Goal: Information Seeking & Learning: Learn about a topic

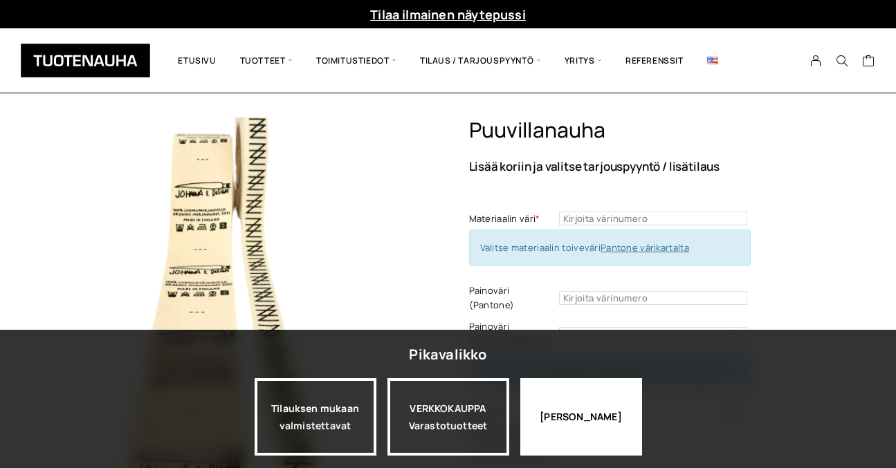
click at [569, 416] on div "Jatka katselua" at bounding box center [581, 416] width 122 height 77
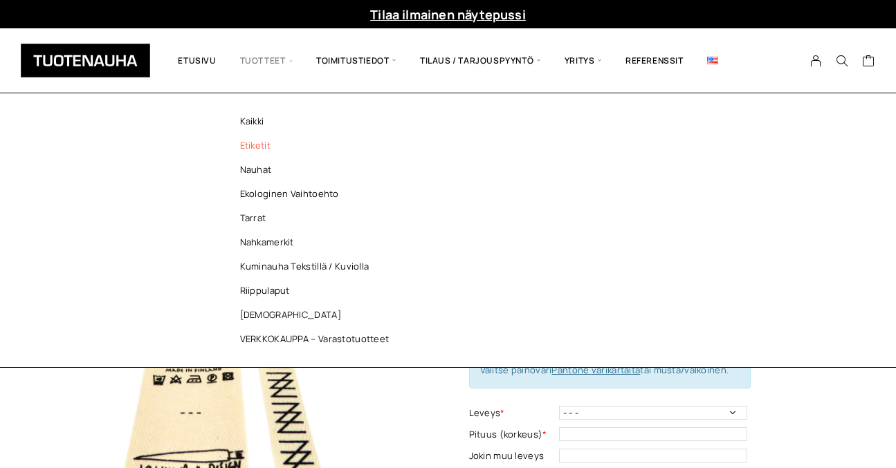
click at [255, 147] on link "Etiketit" at bounding box center [318, 146] width 201 height 24
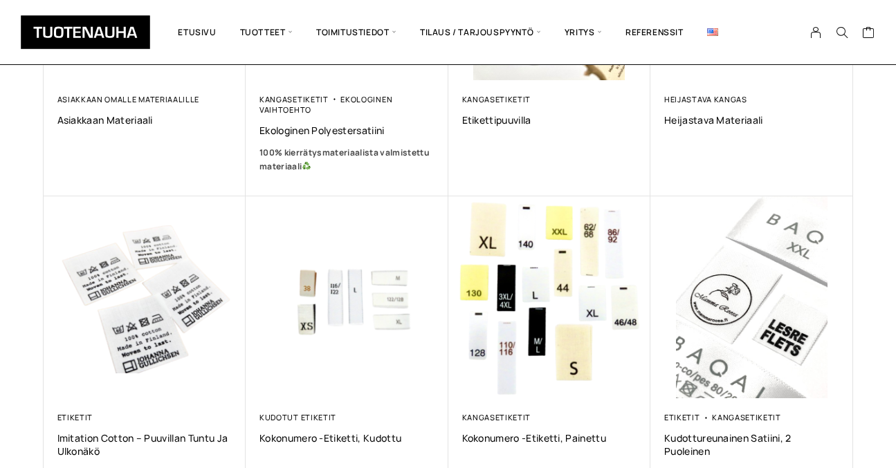
scroll to position [452, 0]
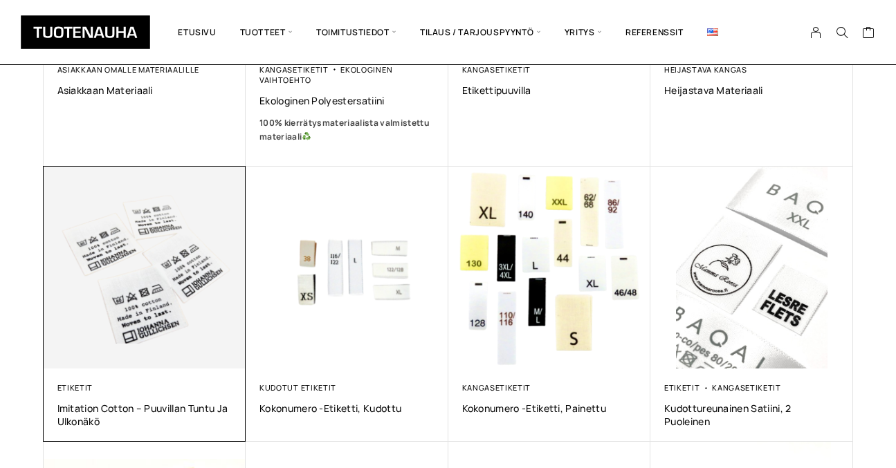
click at [155, 277] on img at bounding box center [145, 268] width 203 height 203
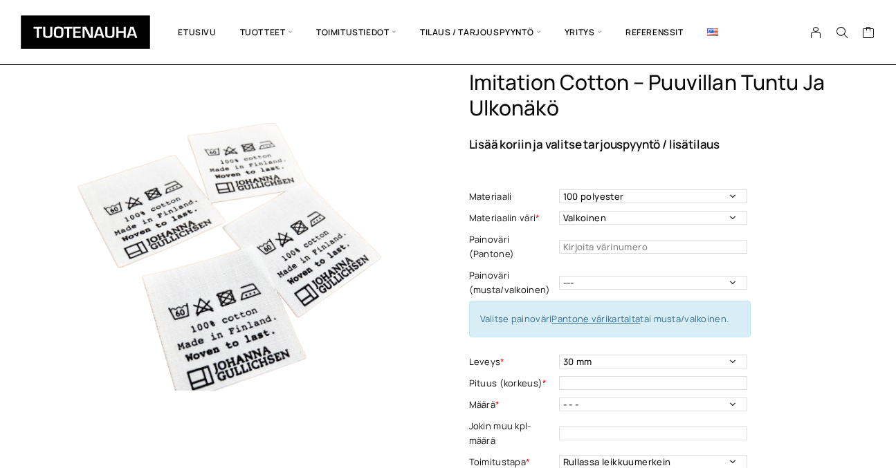
scroll to position [77, 0]
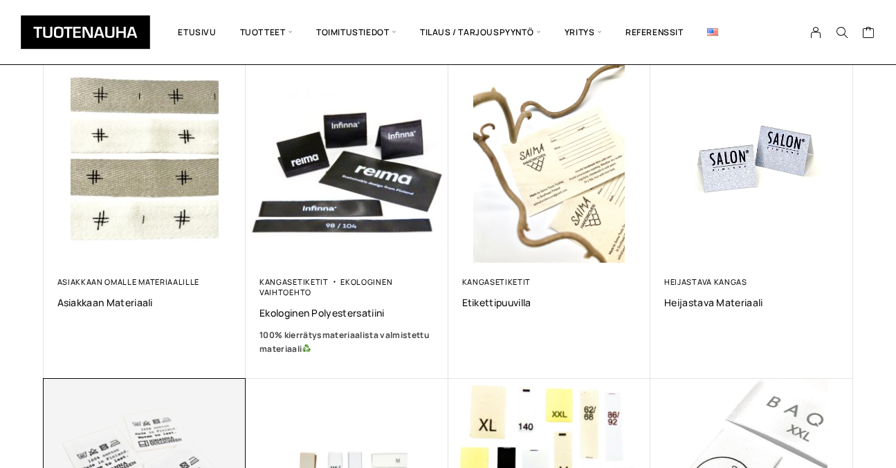
scroll to position [220, 0]
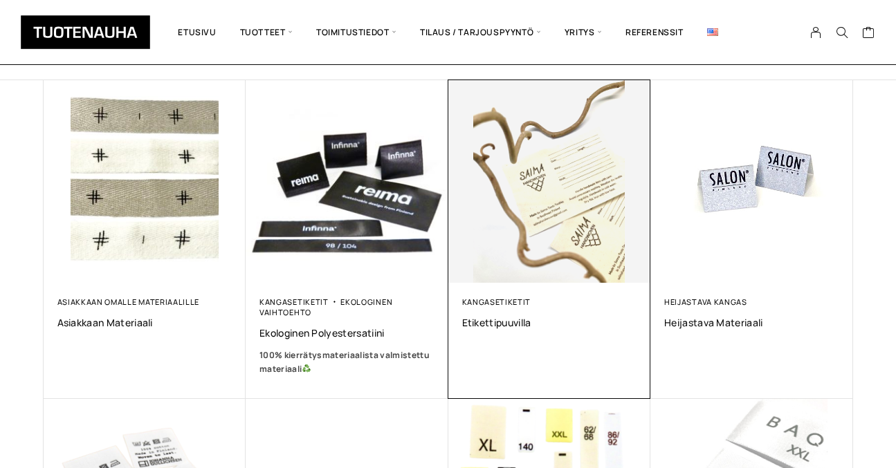
click at [525, 203] on img at bounding box center [549, 181] width 203 height 203
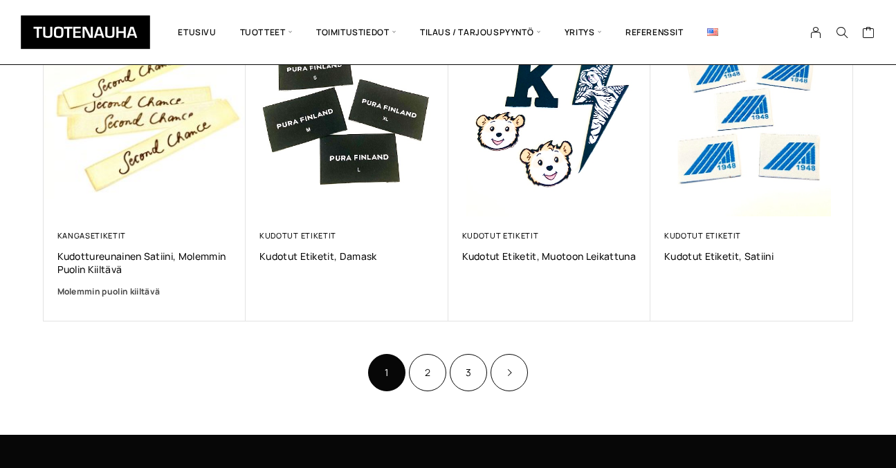
scroll to position [1090, 0]
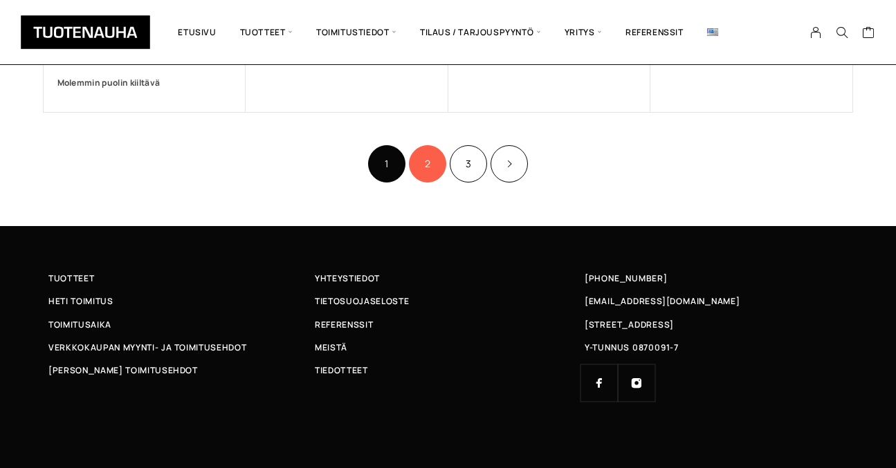
click at [427, 165] on link "2" at bounding box center [427, 163] width 37 height 37
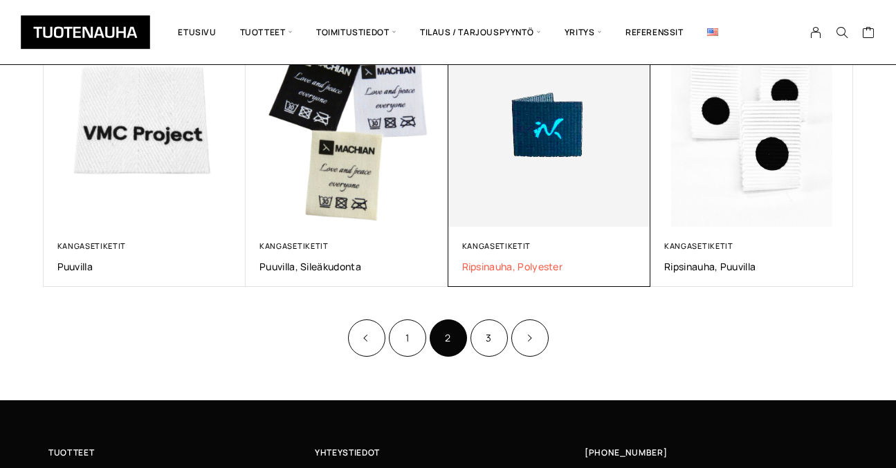
scroll to position [842, 0]
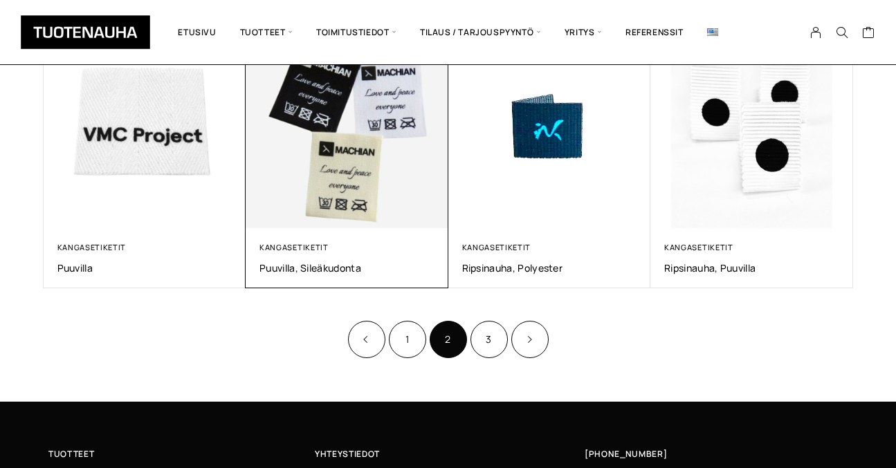
click at [286, 144] on img at bounding box center [347, 127] width 203 height 203
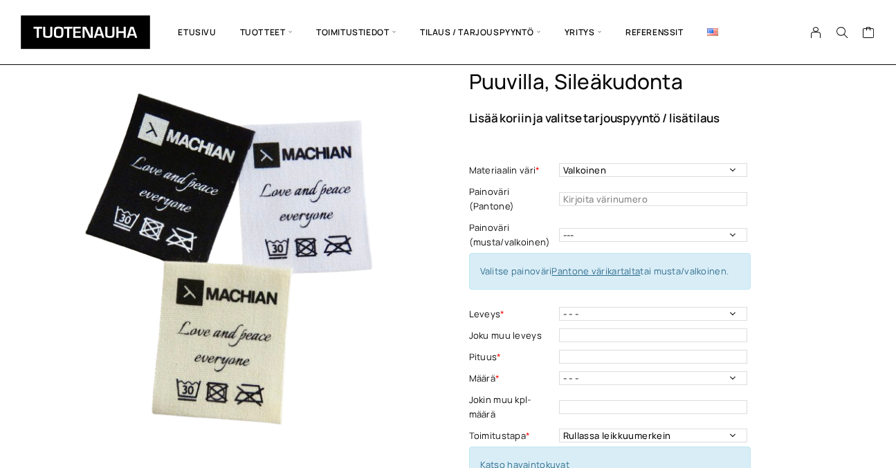
scroll to position [49, 0]
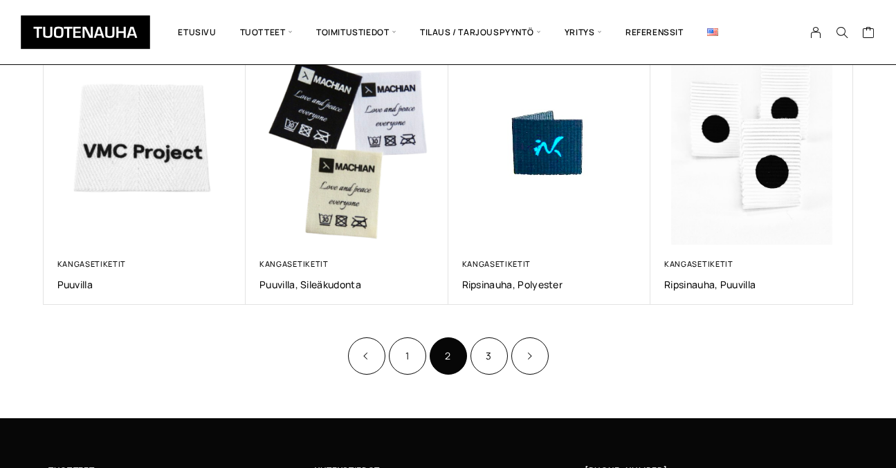
scroll to position [854, 0]
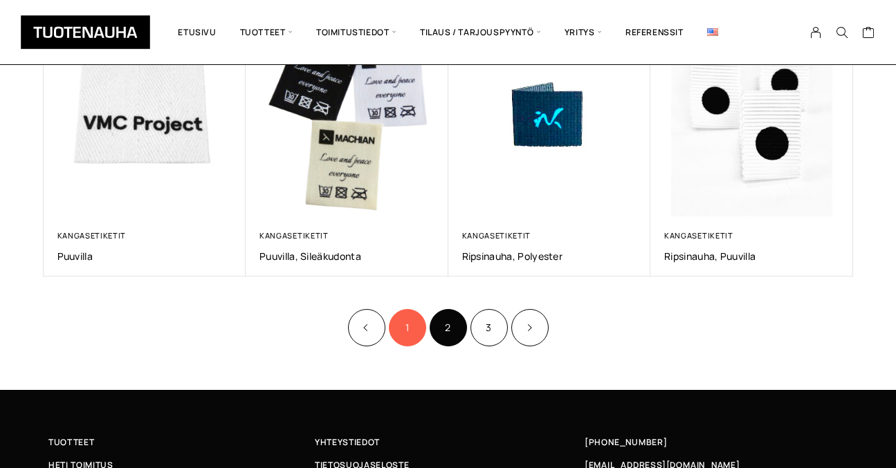
click at [402, 328] on link "1" at bounding box center [407, 327] width 37 height 37
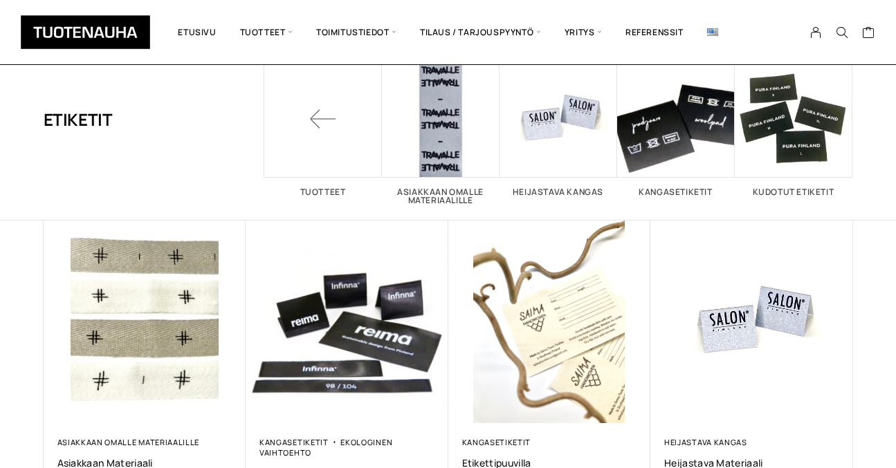
scroll to position [86, 0]
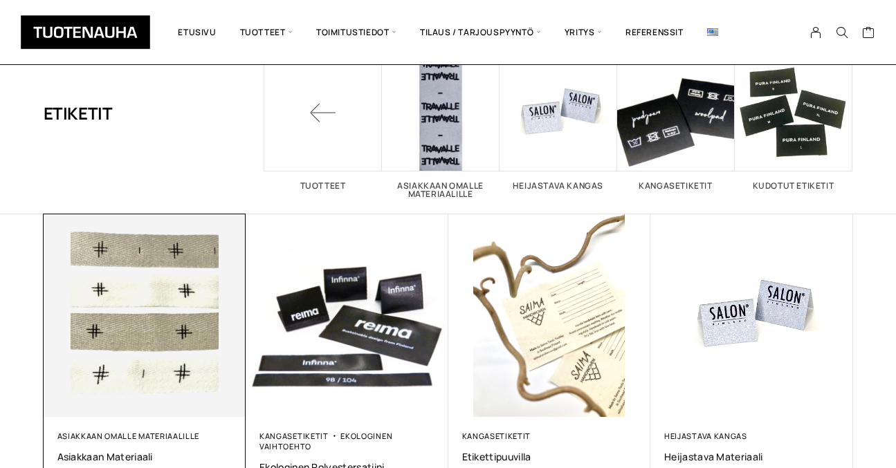
click at [190, 339] on img at bounding box center [145, 315] width 203 height 203
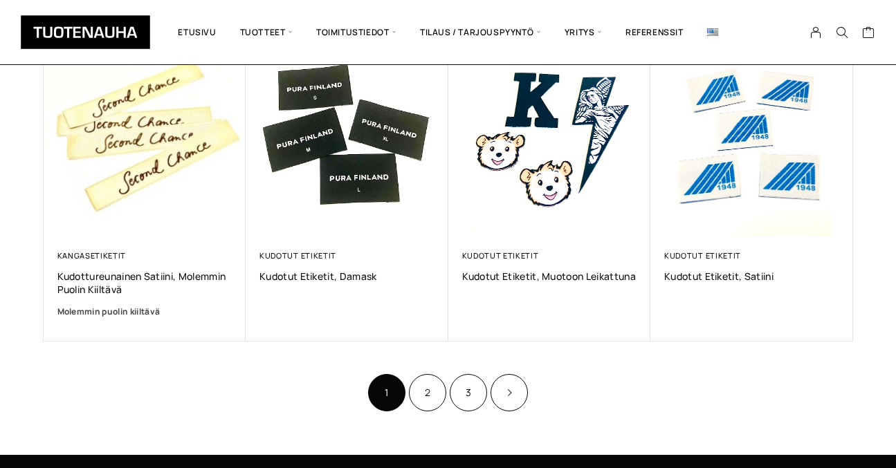
scroll to position [923, 0]
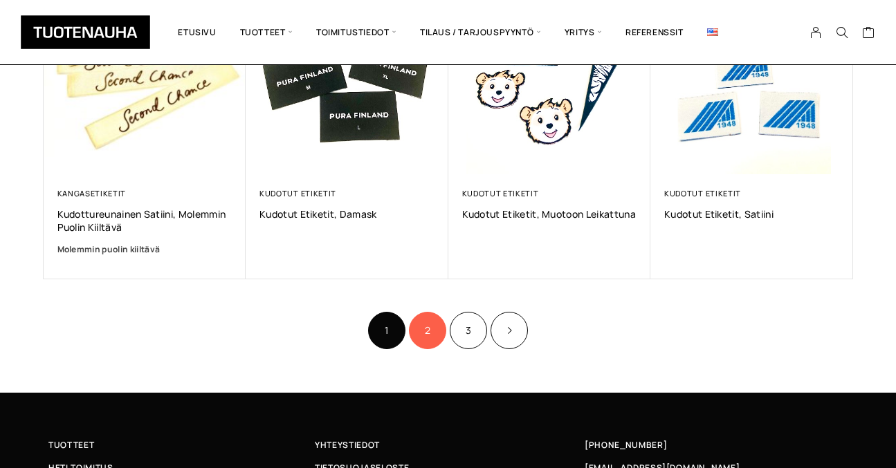
click at [430, 339] on link "2" at bounding box center [427, 330] width 37 height 37
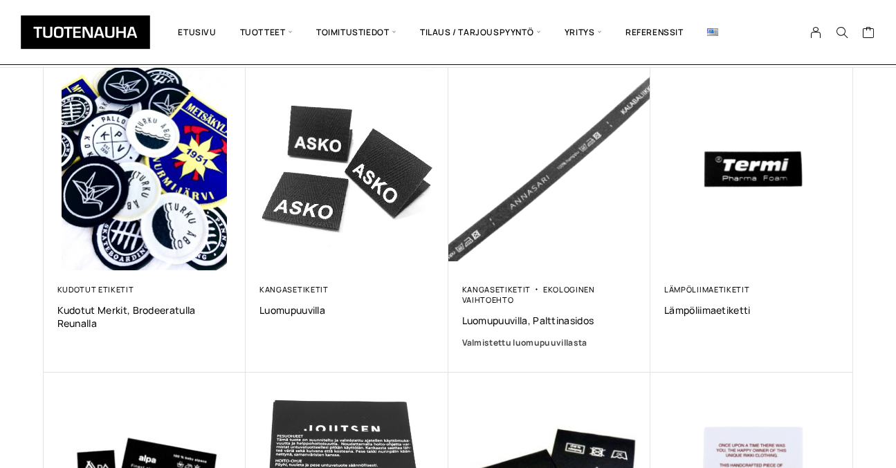
scroll to position [204, 0]
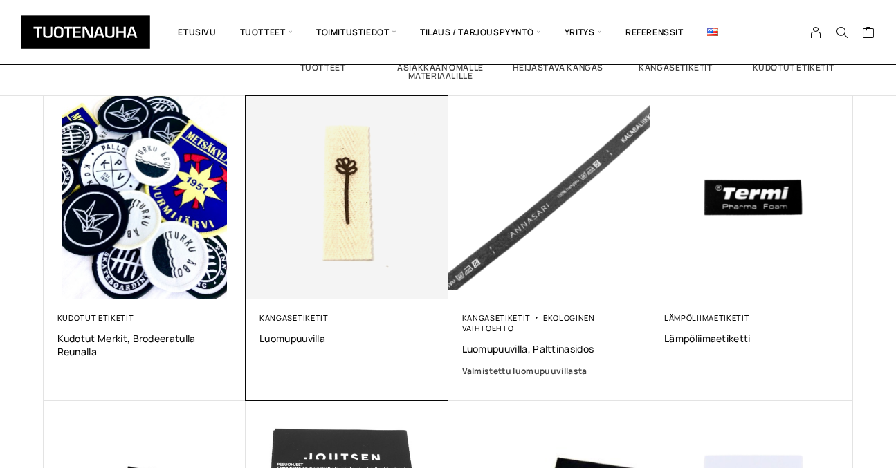
click at [380, 244] on img at bounding box center [347, 197] width 212 height 212
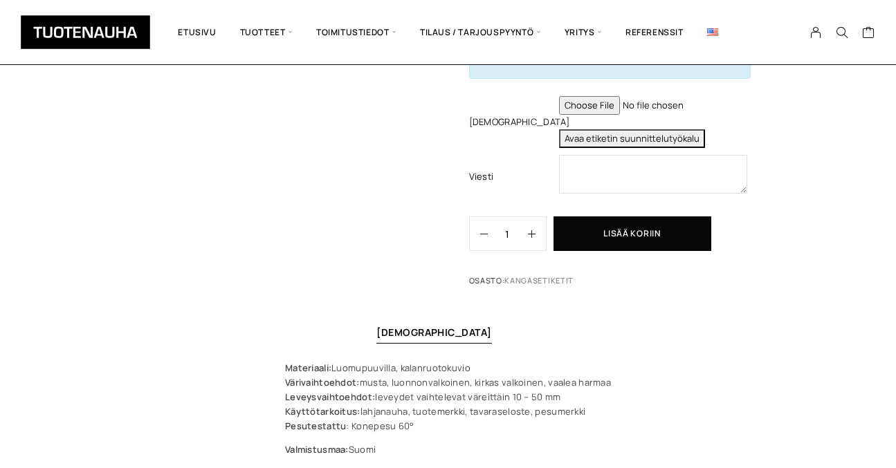
scroll to position [613, 0]
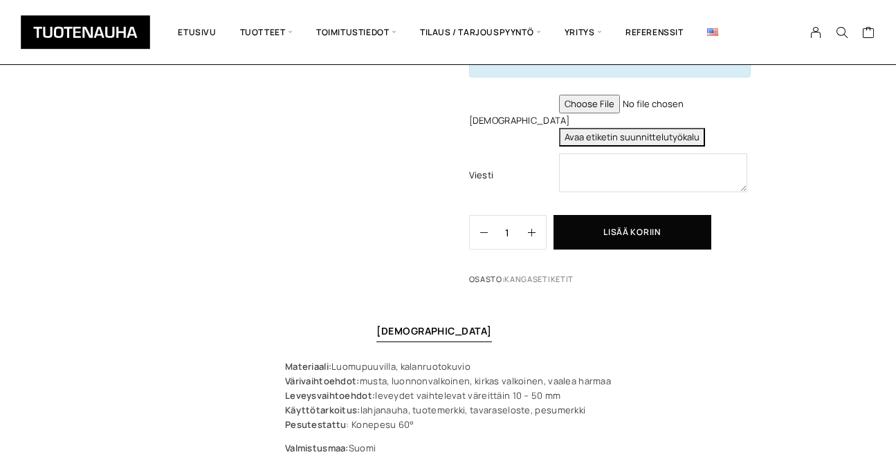
drag, startPoint x: 471, startPoint y: 351, endPoint x: 404, endPoint y: 351, distance: 67.1
click at [404, 360] on p "Materiaali: Luomupuuvilla, kalanruotokuvio Värivaihtoehdot: musta, luonnonvalko…" at bounding box center [448, 396] width 326 height 73
copy p "kalanruotokuvio"
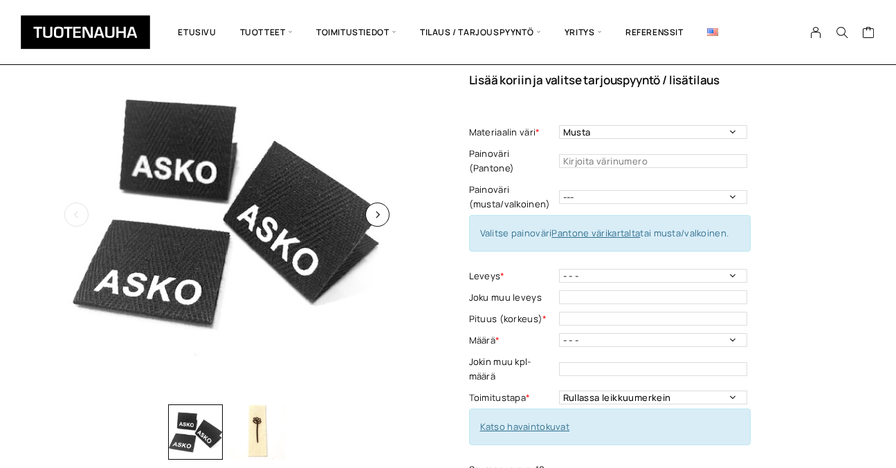
scroll to position [100, 0]
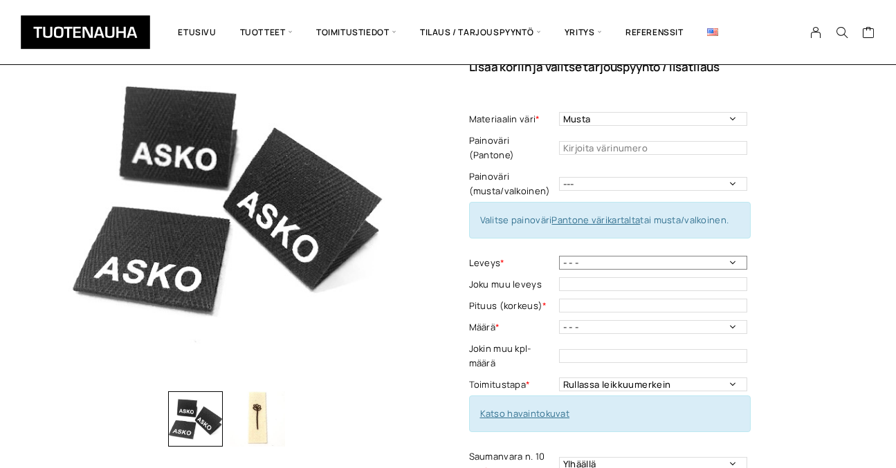
click at [584, 256] on select "- - - 10 mm: harmaa, luonnonvalkoinen 15 mm: luonnonvalkoinen 20mm: harmaa, mus…" at bounding box center [653, 263] width 188 height 14
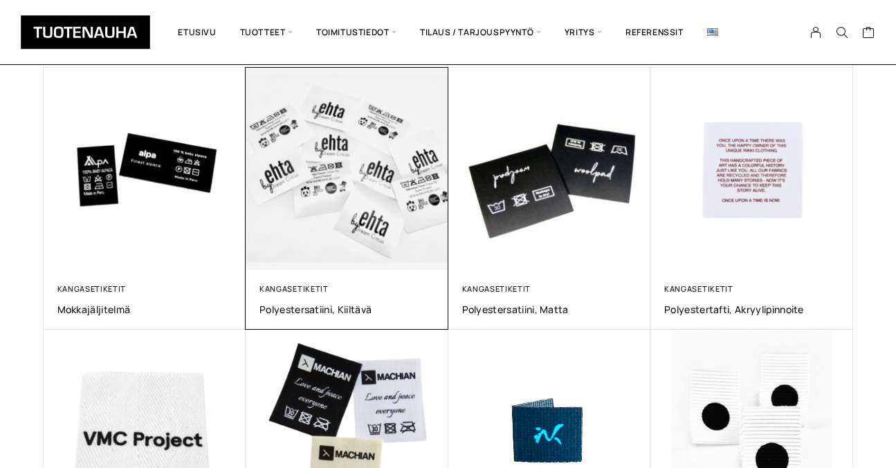
scroll to position [736, 0]
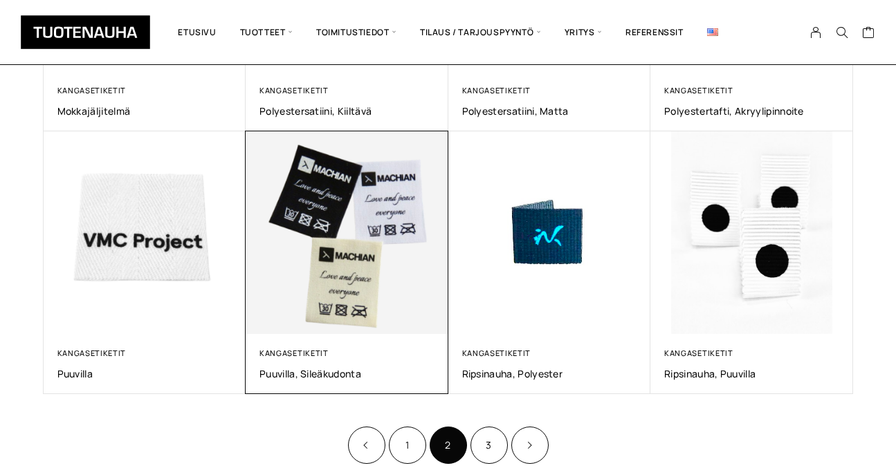
click at [381, 274] on img at bounding box center [347, 232] width 203 height 203
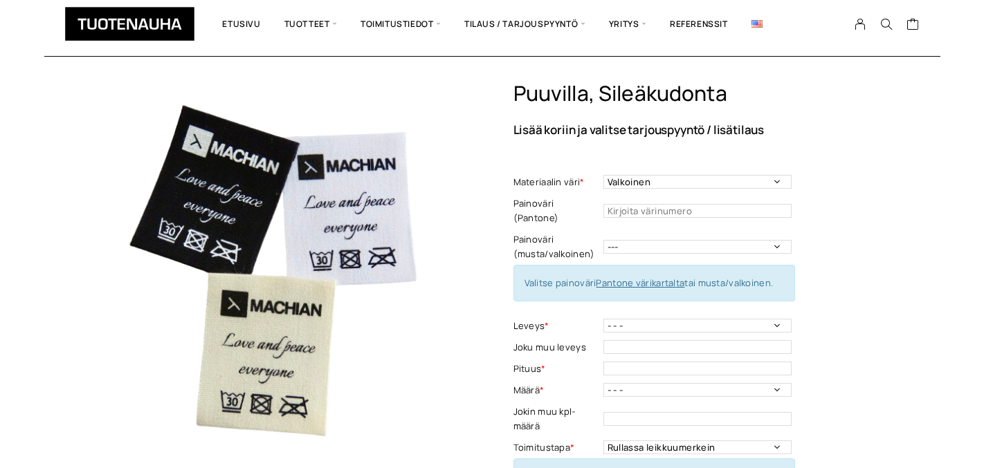
scroll to position [56, 0]
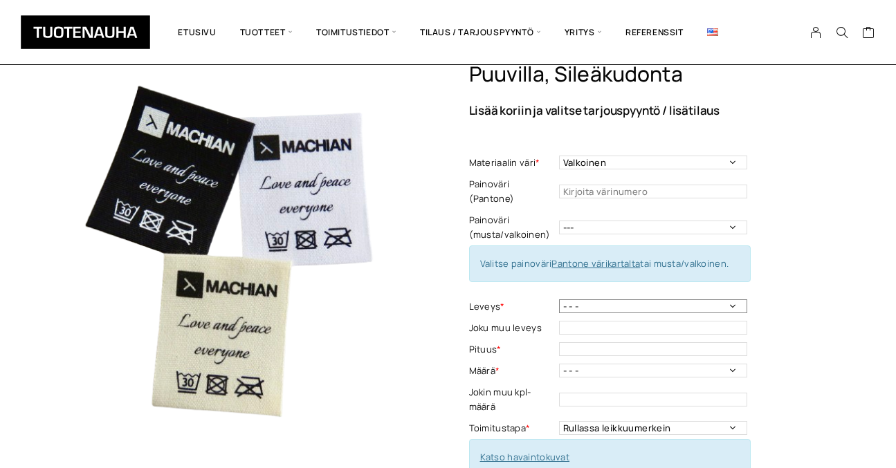
click at [649, 300] on select "- - - 10 mm 15 mm 20 mm 25 mm 30 mm 35 mm 40 mm 45 mm 50 mm" at bounding box center [653, 307] width 188 height 14
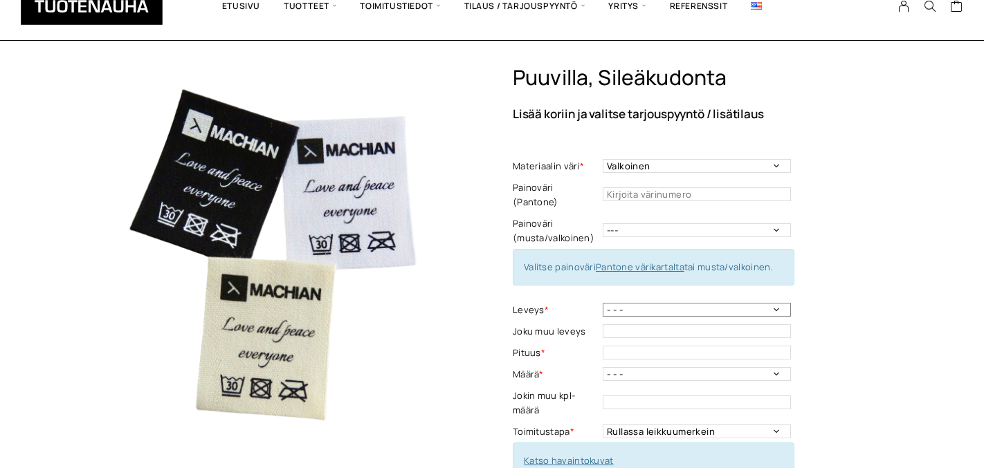
scroll to position [15, 0]
